Goal: Information Seeking & Learning: Learn about a topic

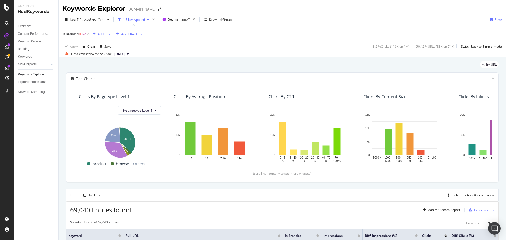
scroll to position [87, 0]
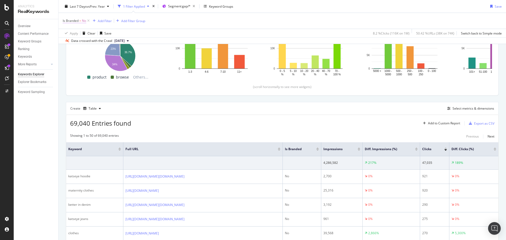
click at [82, 21] on span "No" at bounding box center [84, 20] width 4 height 7
click at [67, 19] on div "Is Branded" at bounding box center [96, 20] width 62 height 9
click at [65, 19] on icon at bounding box center [66, 20] width 2 height 3
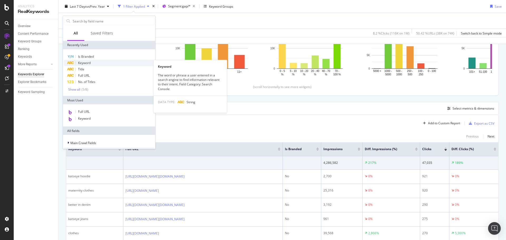
click at [92, 63] on div "Keyword" at bounding box center [109, 63] width 90 height 6
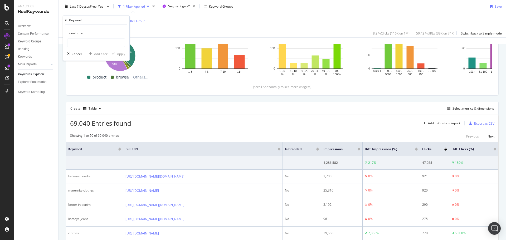
click at [75, 35] on span "Equal to" at bounding box center [73, 33] width 12 height 4
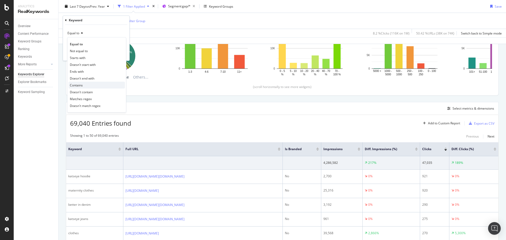
click at [89, 84] on div "Contains" at bounding box center [96, 85] width 56 height 7
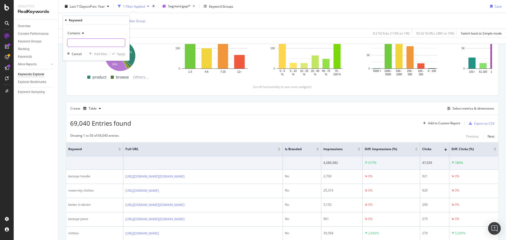
click at [90, 44] on input "text" at bounding box center [95, 42] width 57 height 8
type input "katseye"
click at [118, 54] on div "Apply" at bounding box center [121, 54] width 8 height 4
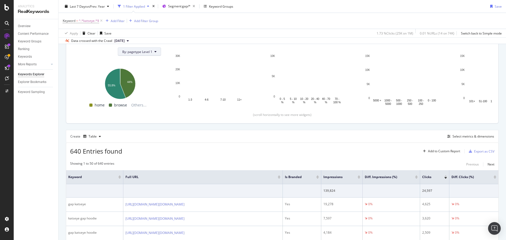
scroll to position [87, 0]
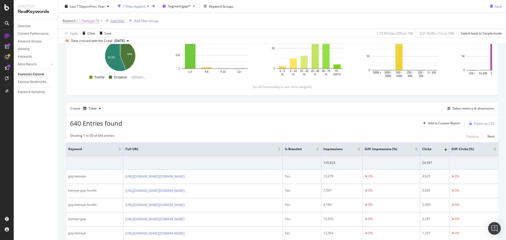
click at [113, 19] on div "Add Filter" at bounding box center [118, 20] width 14 height 4
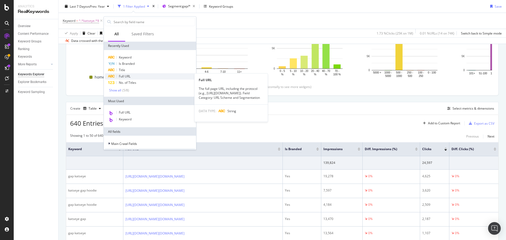
click at [120, 77] on span "Full URL" at bounding box center [125, 76] width 12 height 4
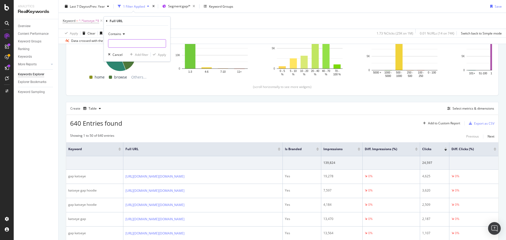
click at [129, 43] on input "text" at bounding box center [136, 43] width 57 height 8
type input "stores"
click at [162, 55] on div "Apply" at bounding box center [162, 54] width 8 height 4
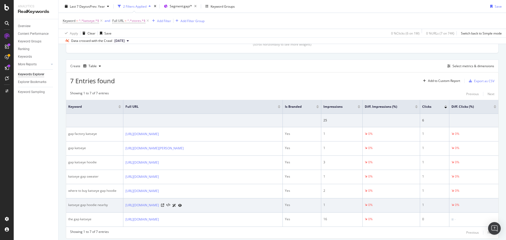
scroll to position [120, 0]
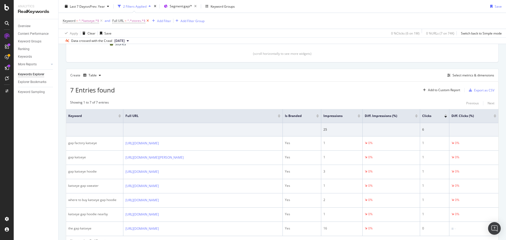
click at [146, 21] on icon at bounding box center [147, 20] width 4 height 5
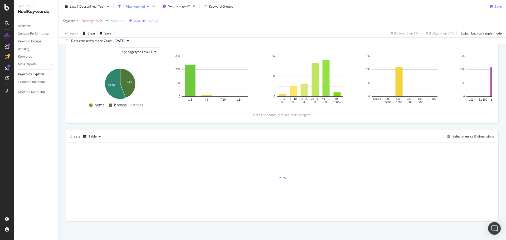
click at [99, 20] on icon at bounding box center [101, 20] width 4 height 5
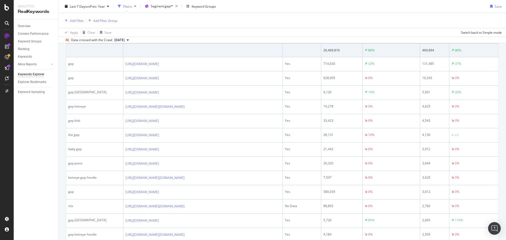
scroll to position [198, 0]
